Goal: Transaction & Acquisition: Purchase product/service

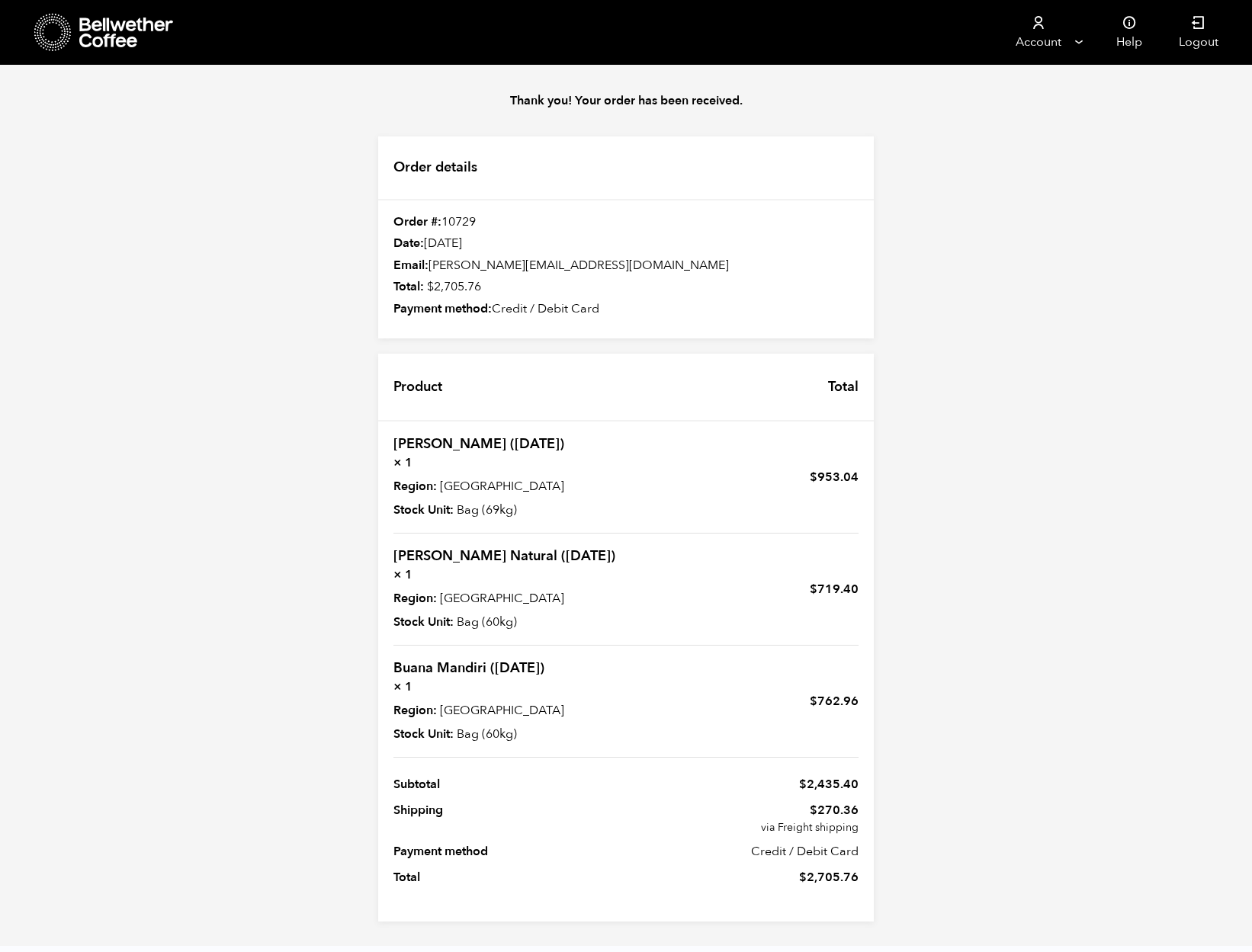
click at [119, 29] on icon at bounding box center [127, 33] width 95 height 30
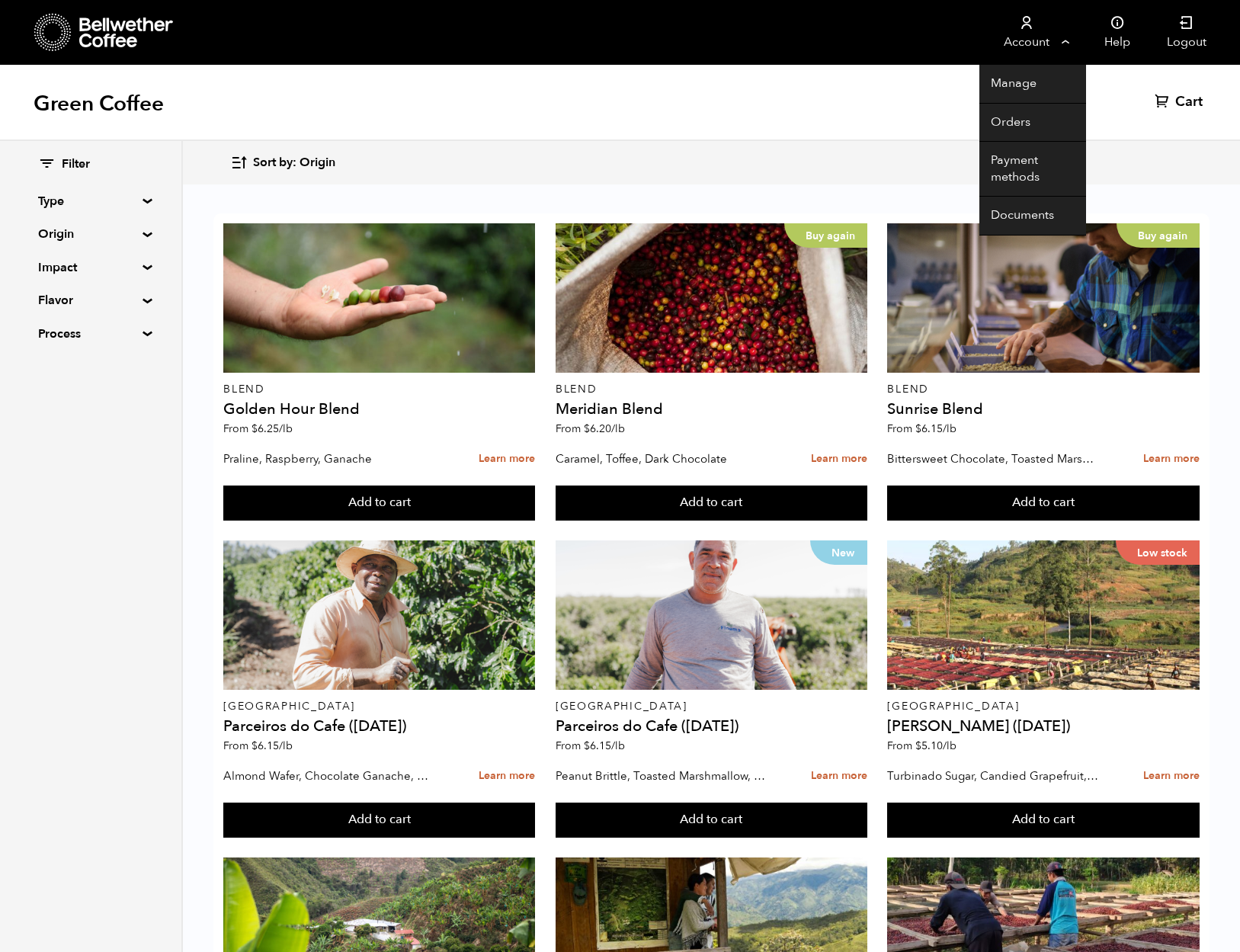
click at [1040, 42] on link "Account" at bounding box center [1026, 32] width 93 height 65
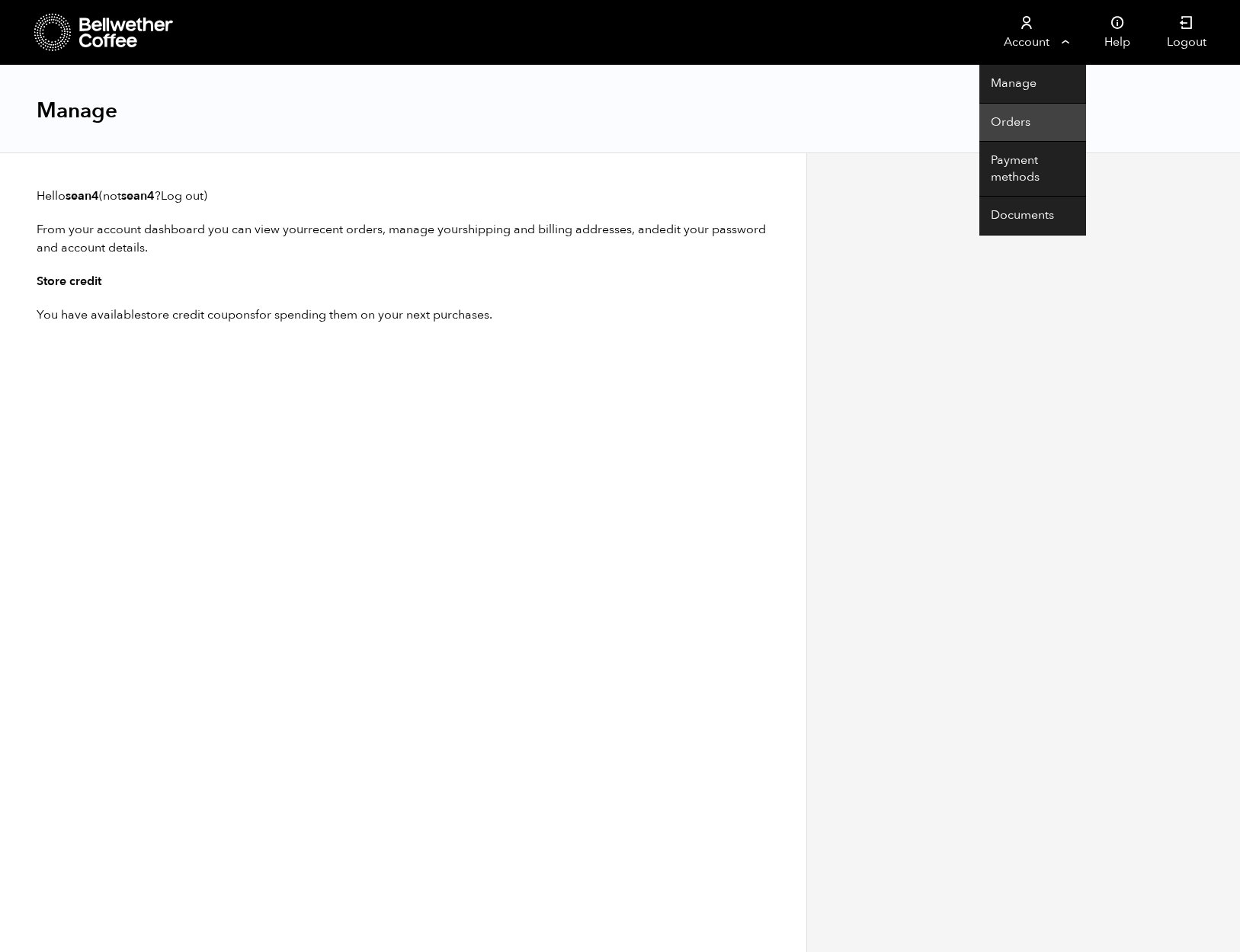
click at [1001, 123] on link "Orders" at bounding box center [1032, 123] width 107 height 39
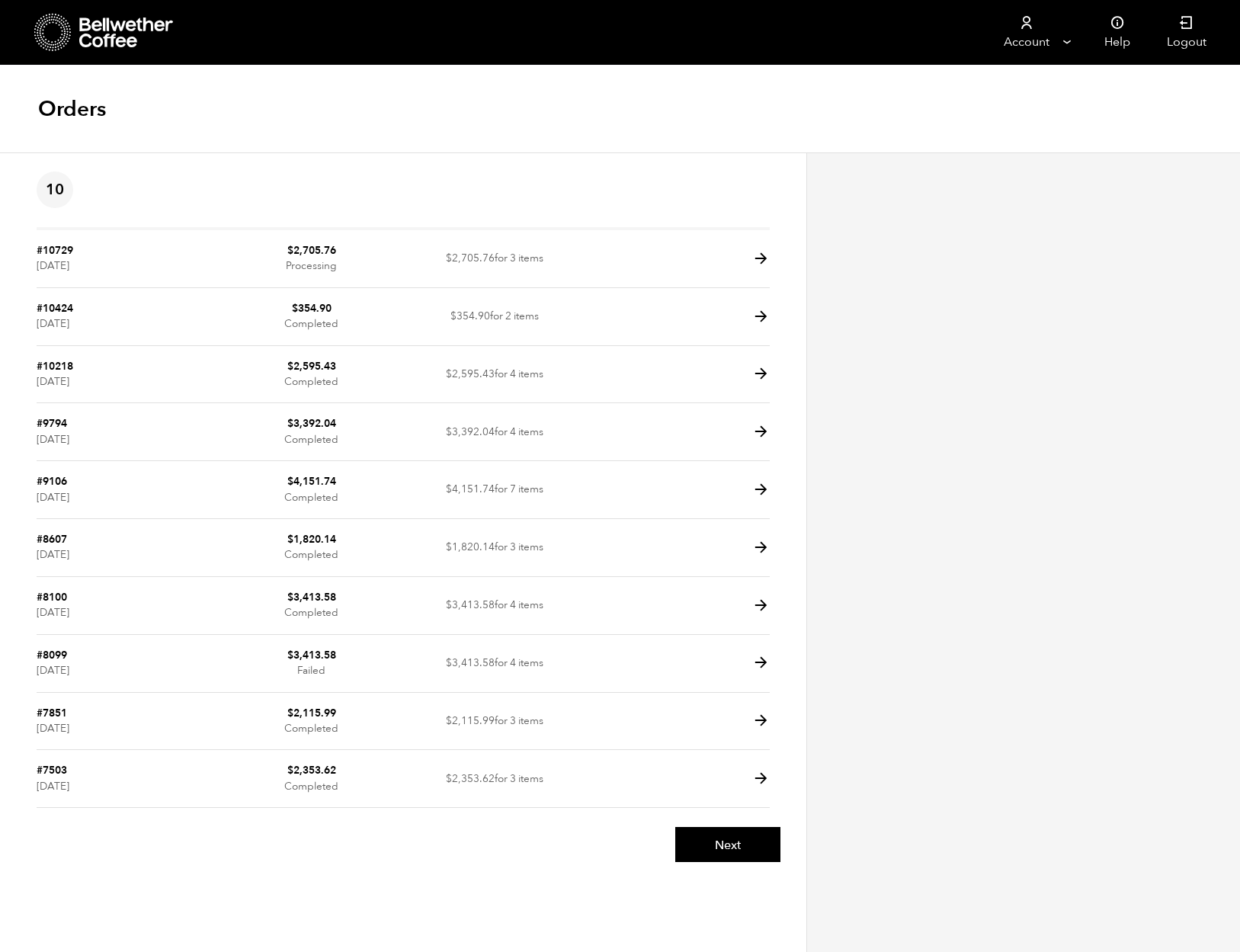
click at [863, 118] on div "Orders" at bounding box center [620, 109] width 1240 height 88
click at [69, 39] on icon at bounding box center [69, 38] width 1 height 1
